Goal: Book appointment/travel/reservation

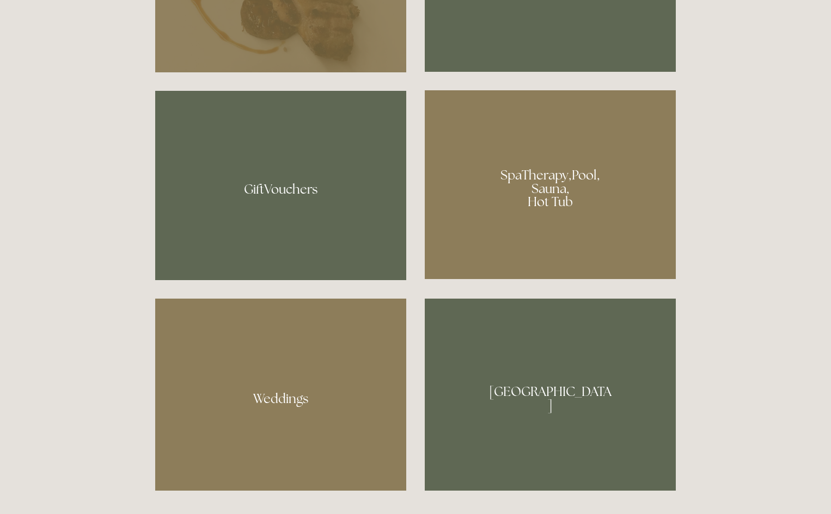
scroll to position [871, 0]
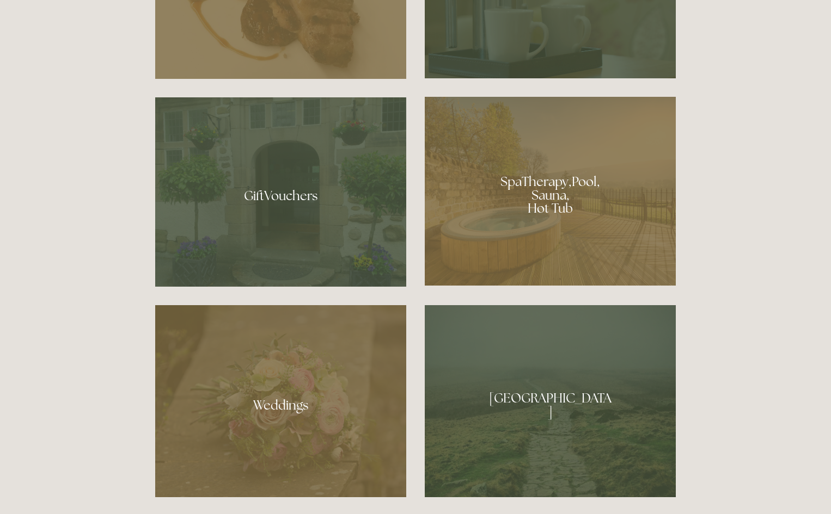
click at [556, 181] on div at bounding box center [550, 191] width 251 height 189
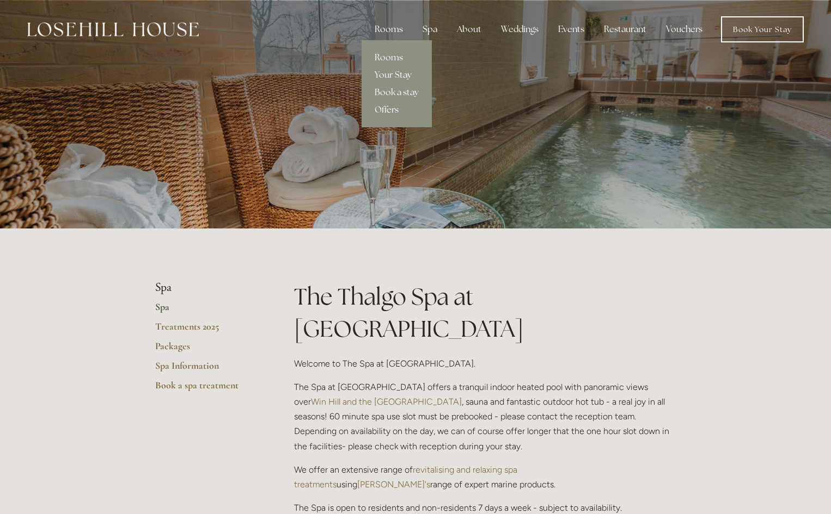
click at [384, 32] on div "Rooms" at bounding box center [389, 30] width 46 height 22
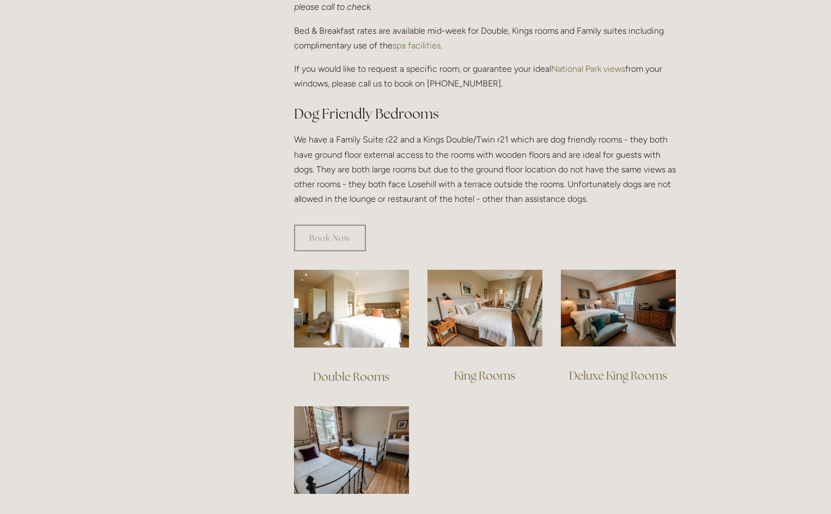
scroll to position [544, 0]
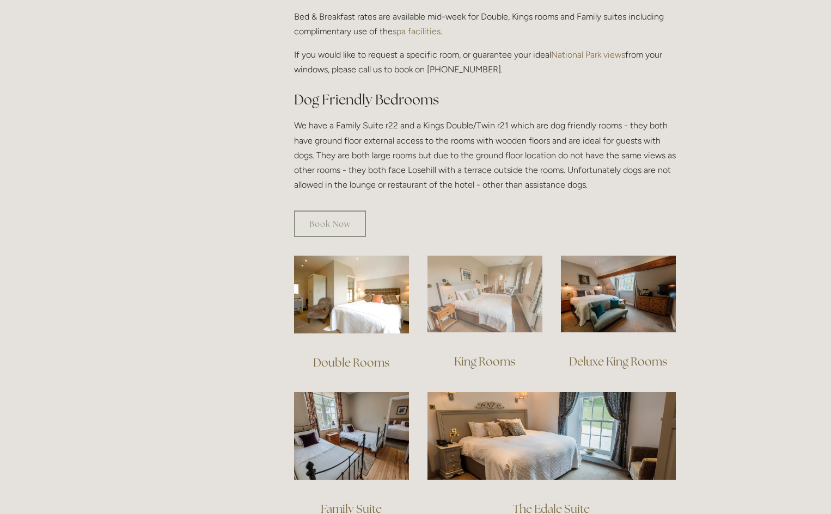
click at [504, 286] on img at bounding box center [484, 294] width 115 height 77
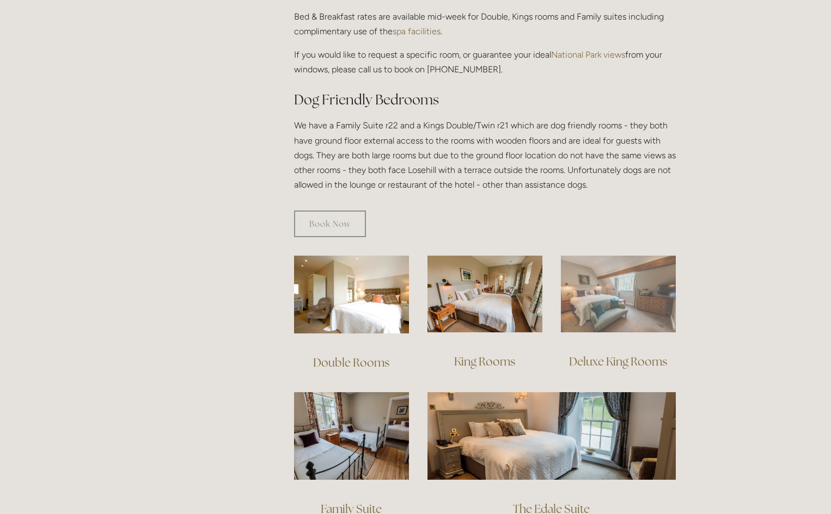
click at [612, 284] on img at bounding box center [618, 294] width 115 height 77
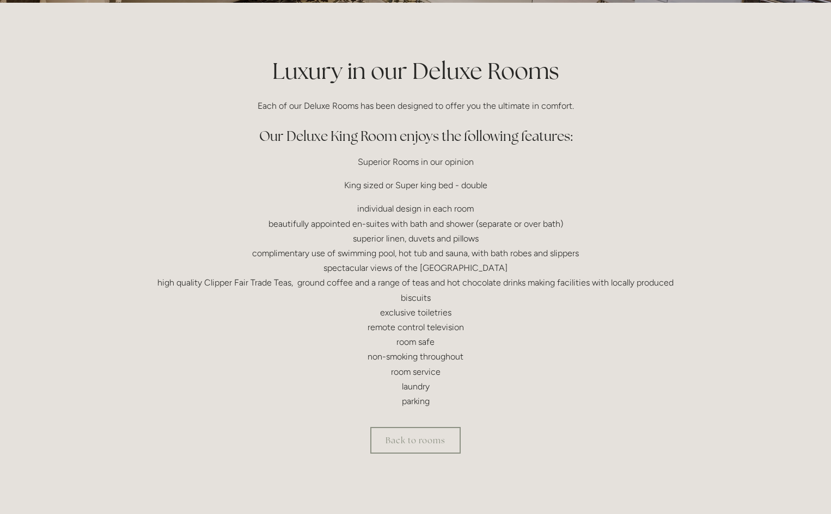
scroll to position [435, 0]
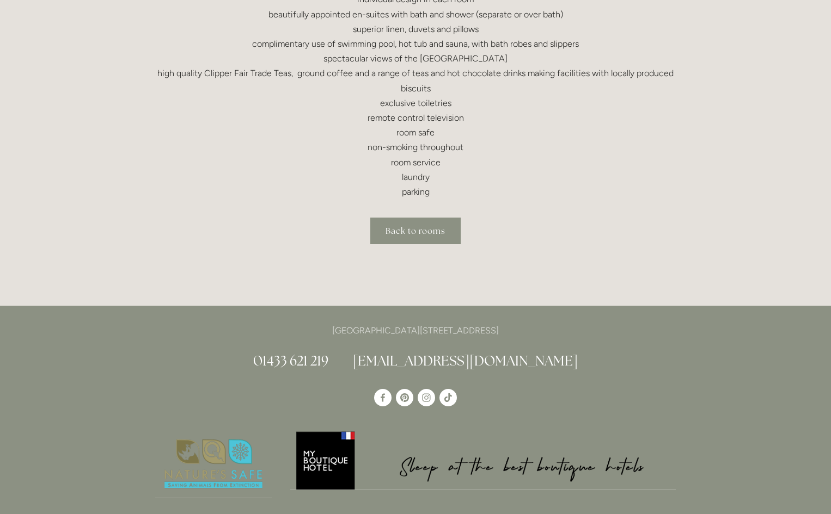
click at [414, 232] on link "Back to rooms" at bounding box center [415, 231] width 90 height 27
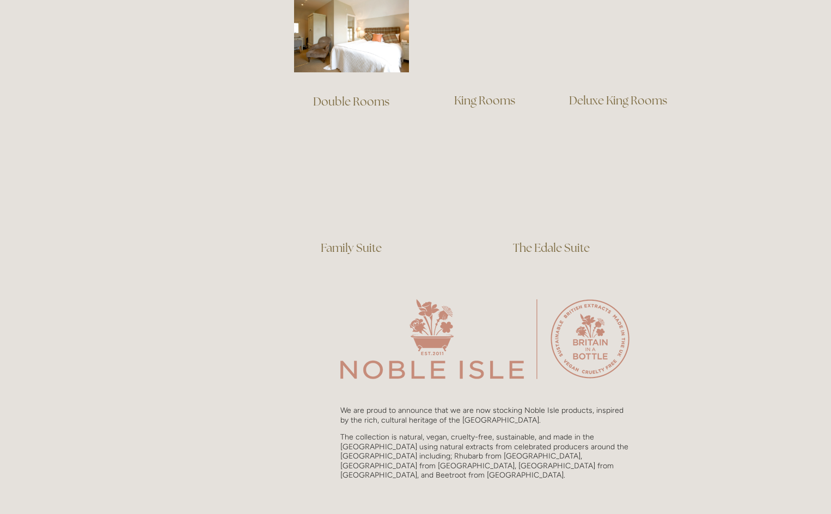
scroll to position [816, 0]
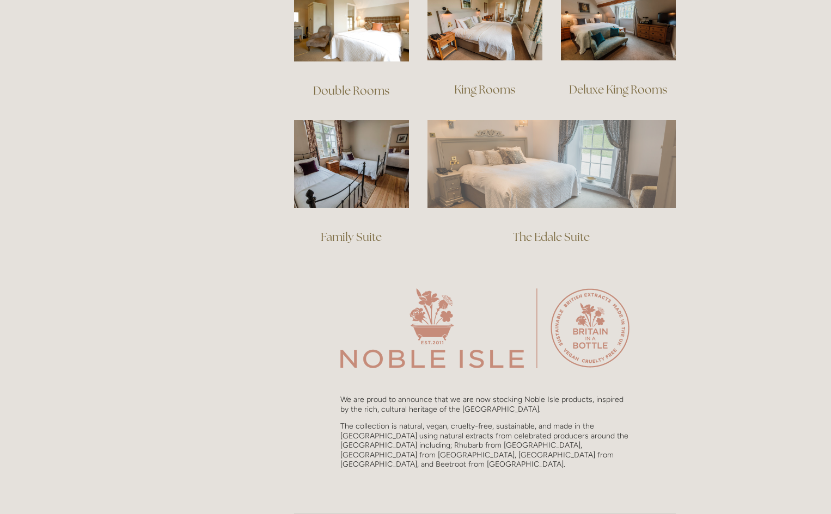
click at [508, 162] on img at bounding box center [551, 163] width 248 height 87
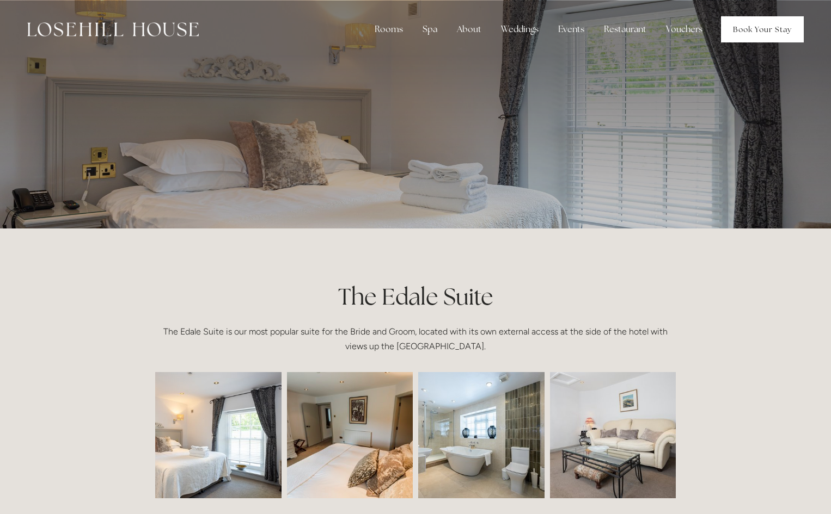
click at [771, 34] on link "Book Your Stay" at bounding box center [762, 29] width 83 height 26
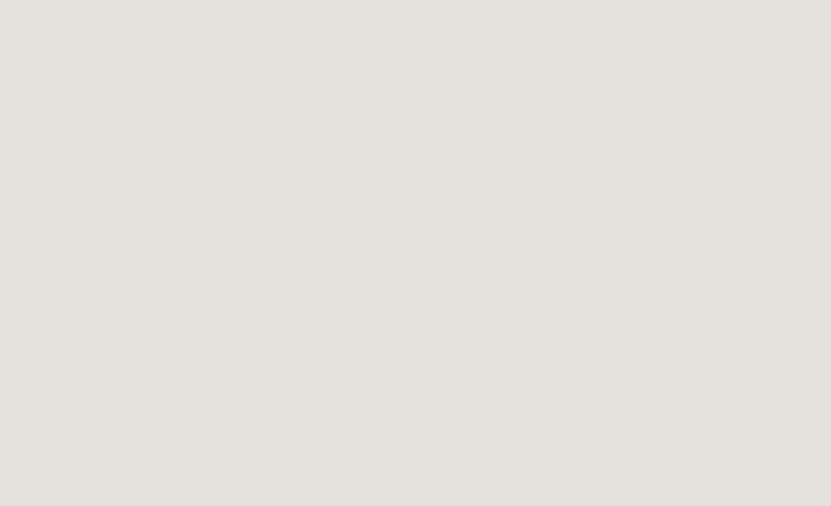
scroll to position [5, 0]
